Goal: Task Accomplishment & Management: Manage account settings

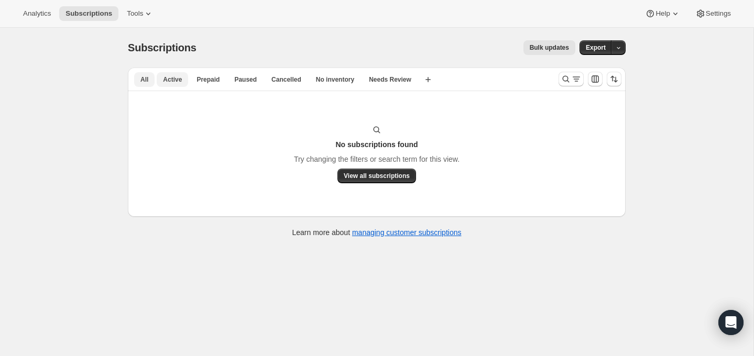
click at [144, 78] on span "All" at bounding box center [144, 79] width 8 height 8
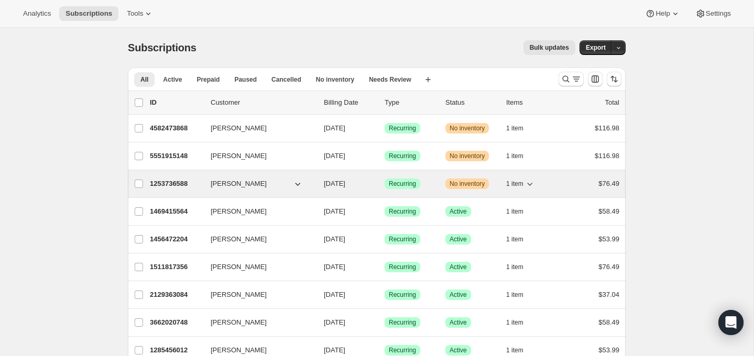
click at [226, 181] on span "[PERSON_NAME]" at bounding box center [239, 184] width 56 height 10
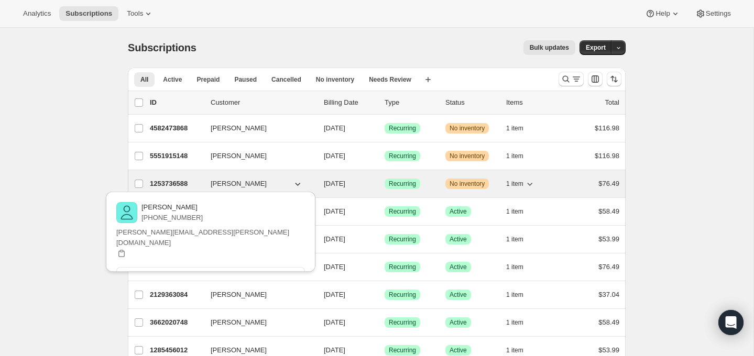
click at [156, 180] on p "1253736588" at bounding box center [176, 184] width 52 height 10
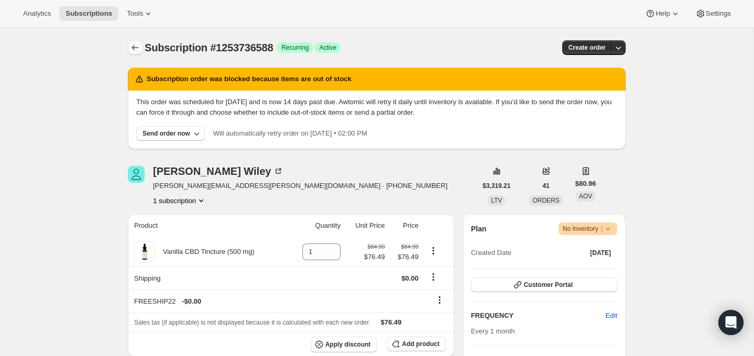
click at [131, 44] on icon "Subscriptions" at bounding box center [135, 47] width 10 height 10
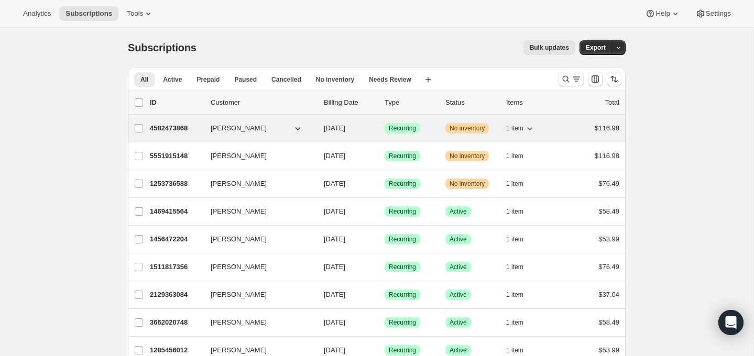
click at [166, 124] on p "4582473868" at bounding box center [176, 128] width 52 height 10
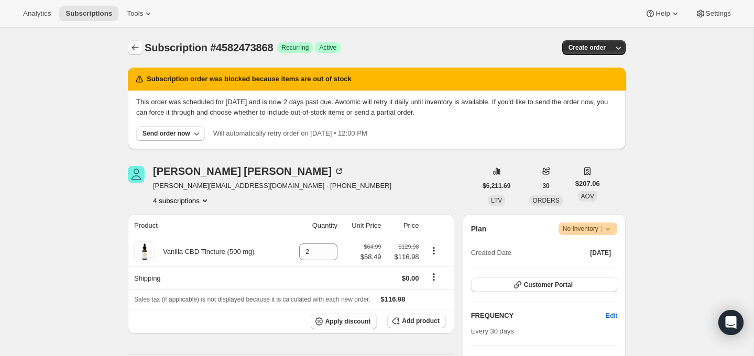
click at [133, 46] on icon "Subscriptions" at bounding box center [135, 47] width 10 height 10
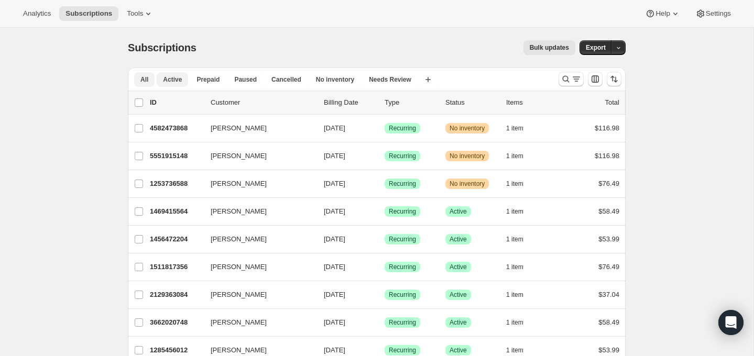
click at [170, 75] on span "Active" at bounding box center [172, 79] width 19 height 8
